Goal: Navigation & Orientation: Find specific page/section

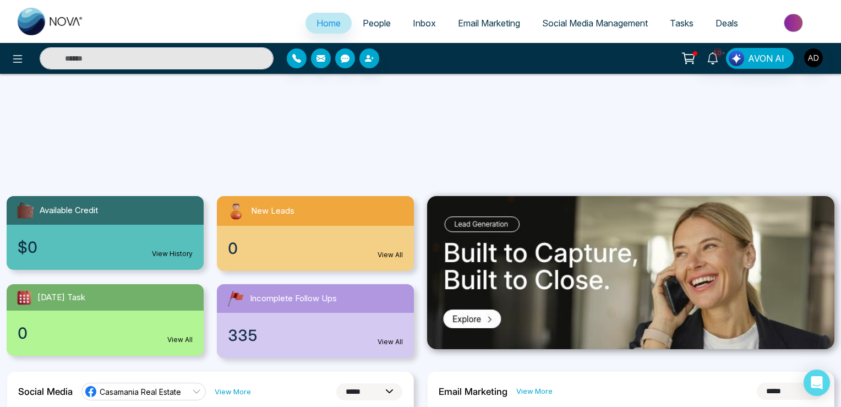
select select "*"
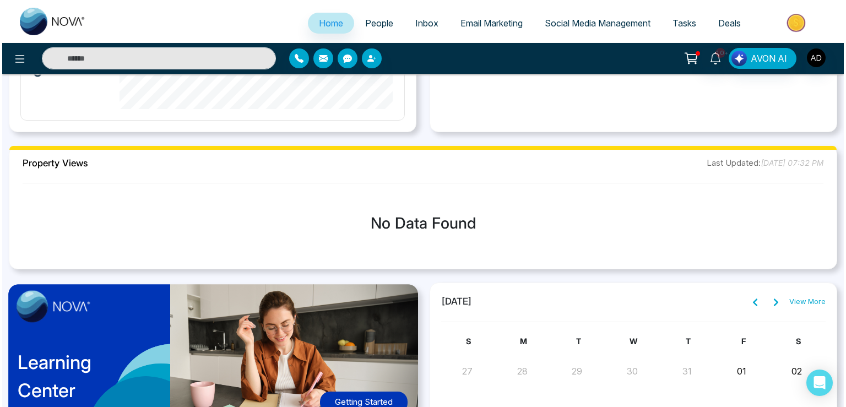
scroll to position [523, 0]
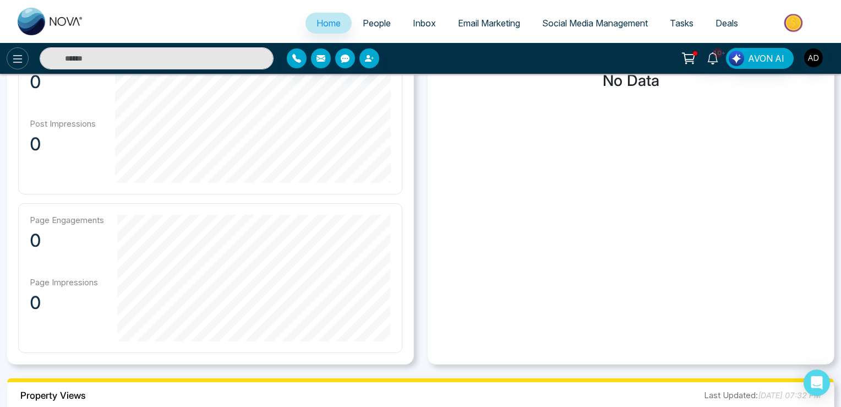
click at [13, 53] on icon at bounding box center [17, 58] width 13 height 13
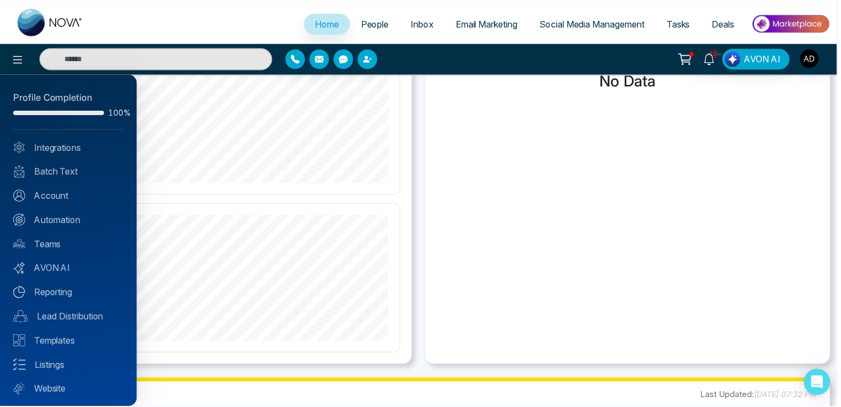
scroll to position [26, 0]
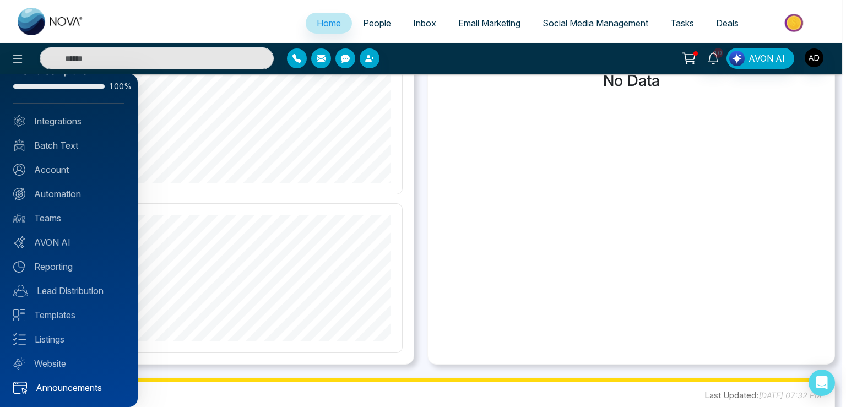
click at [73, 384] on link "Announcements" at bounding box center [68, 387] width 111 height 13
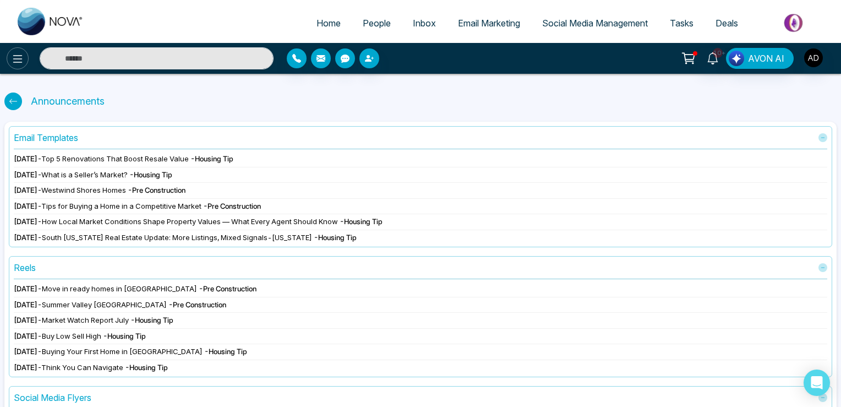
click at [22, 57] on icon at bounding box center [17, 58] width 13 height 13
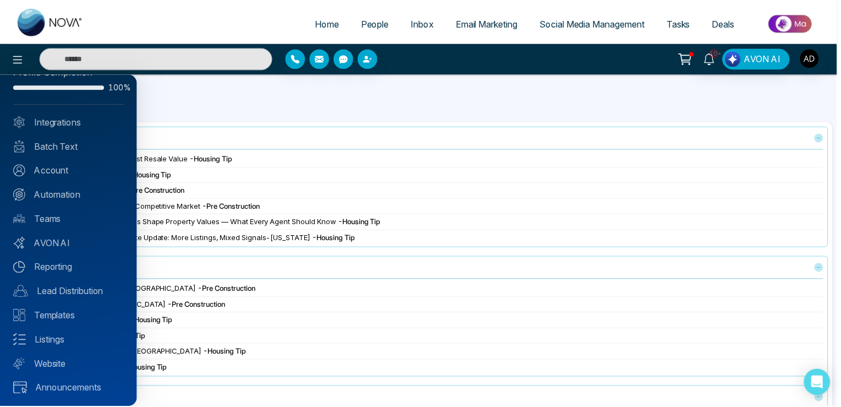
scroll to position [26, 0]
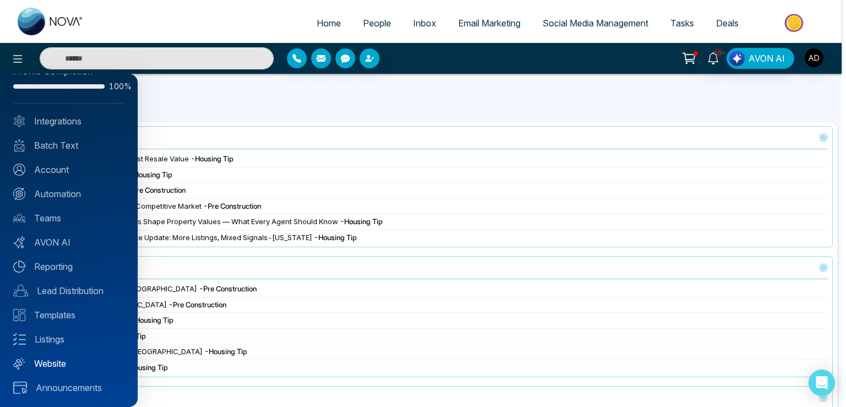
click at [52, 361] on link "Website" at bounding box center [68, 363] width 111 height 13
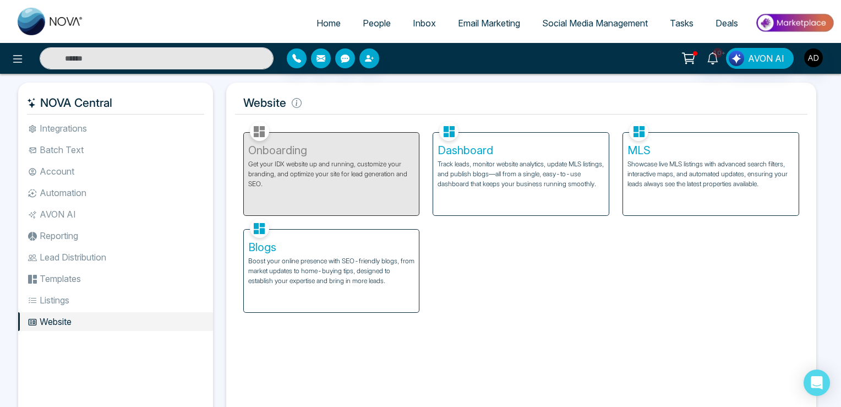
click at [482, 182] on p "Track leads, monitor website analytics, update MLS listings, and publish blogs—…" at bounding box center [521, 174] width 167 height 30
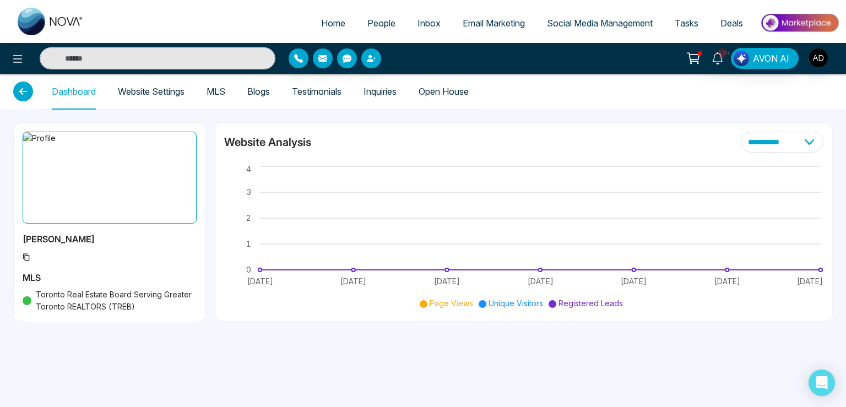
click at [172, 93] on link "Website Settings" at bounding box center [151, 91] width 67 height 9
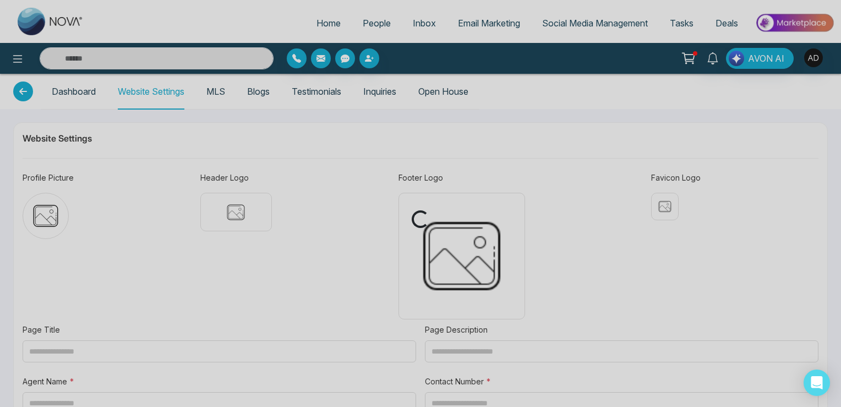
type input "**********"
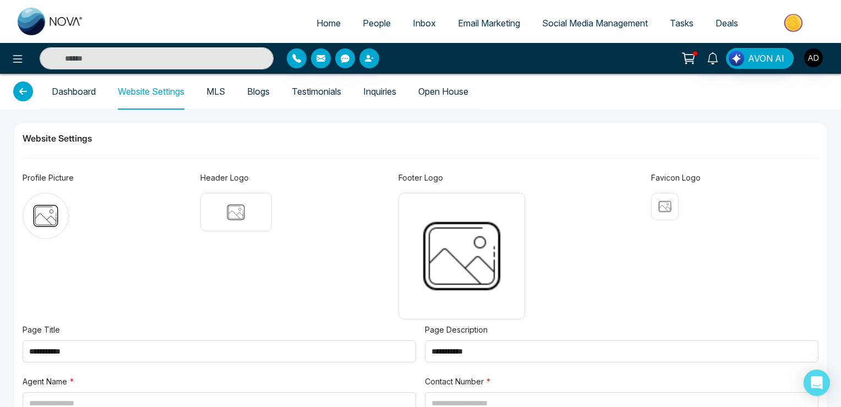
type input "**********"
type textarea "**********"
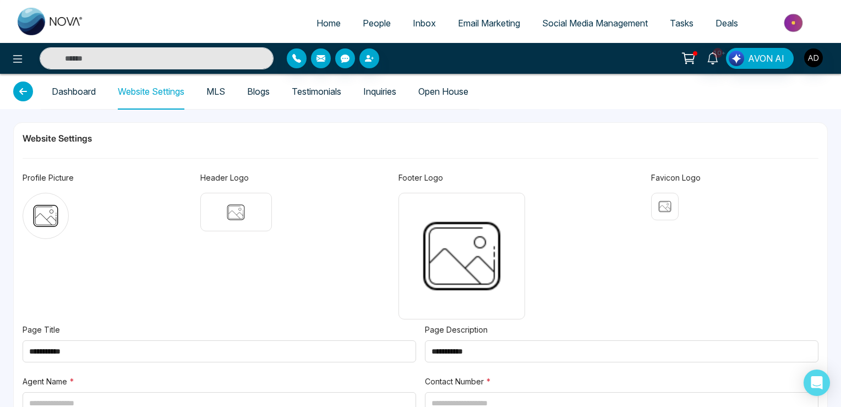
click at [69, 95] on link "Dashboard" at bounding box center [74, 91] width 44 height 9
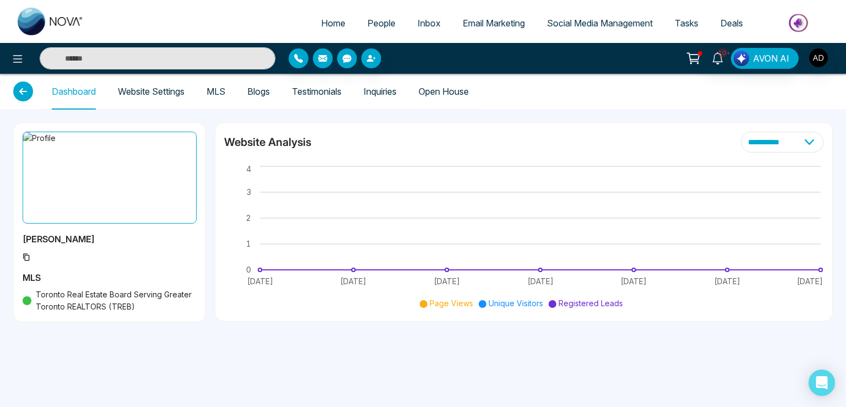
click at [24, 260] on icon at bounding box center [27, 257] width 8 height 8
click at [29, 257] on span at bounding box center [110, 256] width 174 height 12
click at [27, 257] on icon at bounding box center [27, 257] width 8 height 8
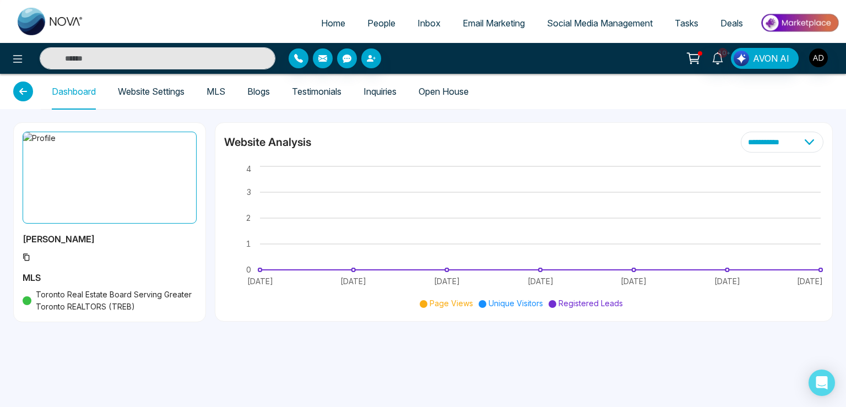
click at [217, 96] on link "MLS" at bounding box center [215, 91] width 19 height 9
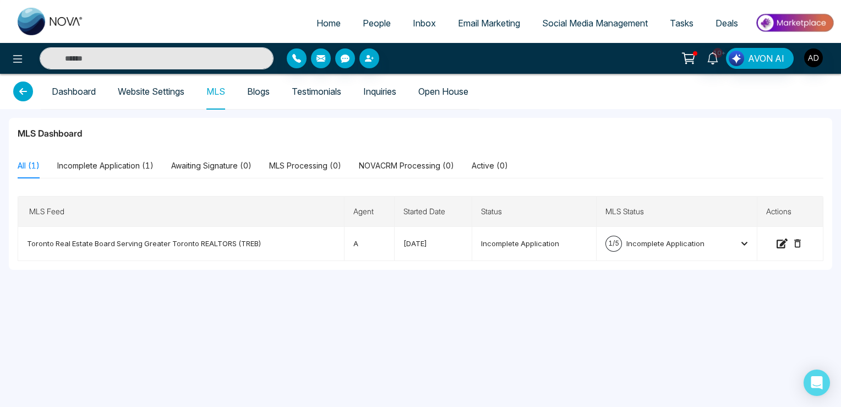
click at [268, 91] on link "Blogs" at bounding box center [258, 91] width 23 height 9
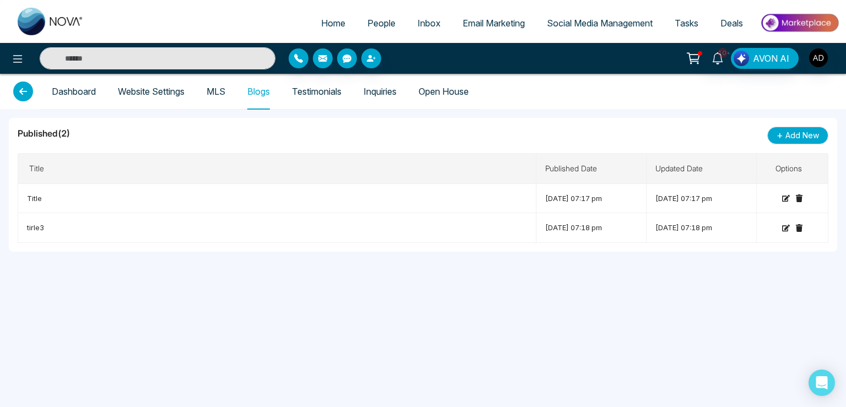
click at [301, 87] on link "Testimonials" at bounding box center [317, 91] width 50 height 9
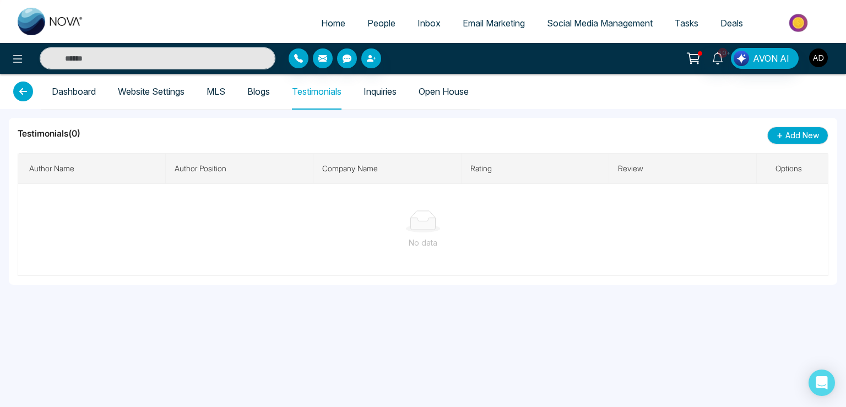
click at [819, 58] on img "button" at bounding box center [818, 57] width 19 height 19
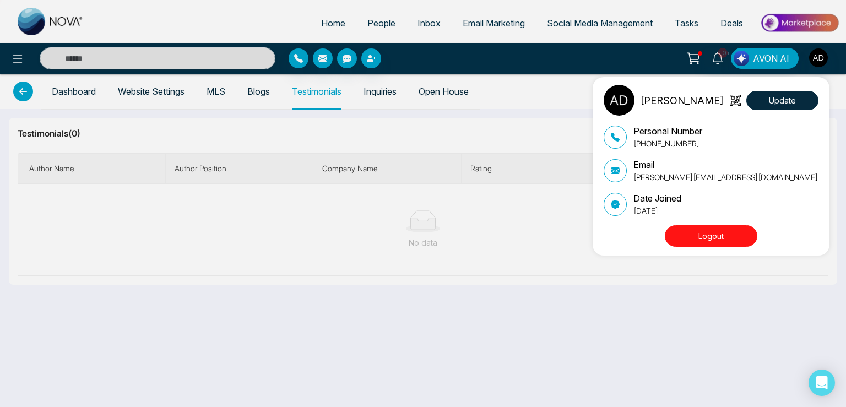
click at [710, 237] on button "Logout" at bounding box center [711, 235] width 92 height 21
